Goal: Register for event/course

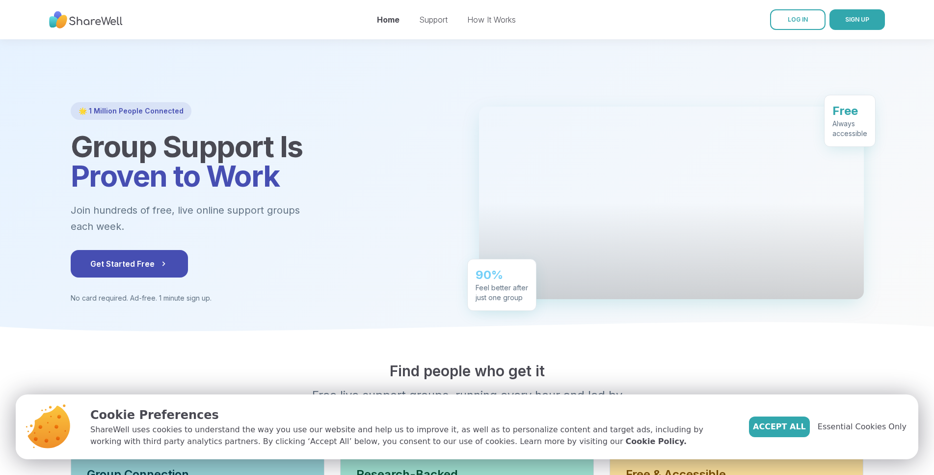
scroll to position [50, 0]
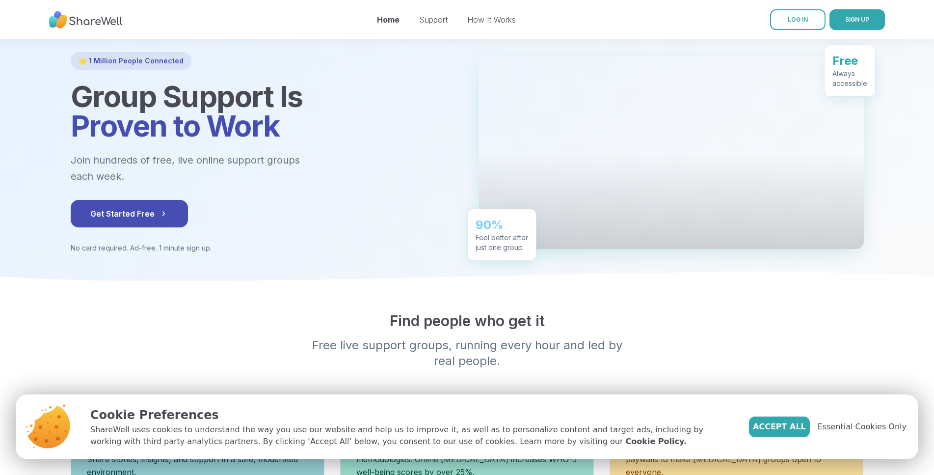
drag, startPoint x: 800, startPoint y: 429, endPoint x: 777, endPoint y: 431, distance: 23.1
click at [798, 429] on span "Accept All" at bounding box center [779, 427] width 53 height 12
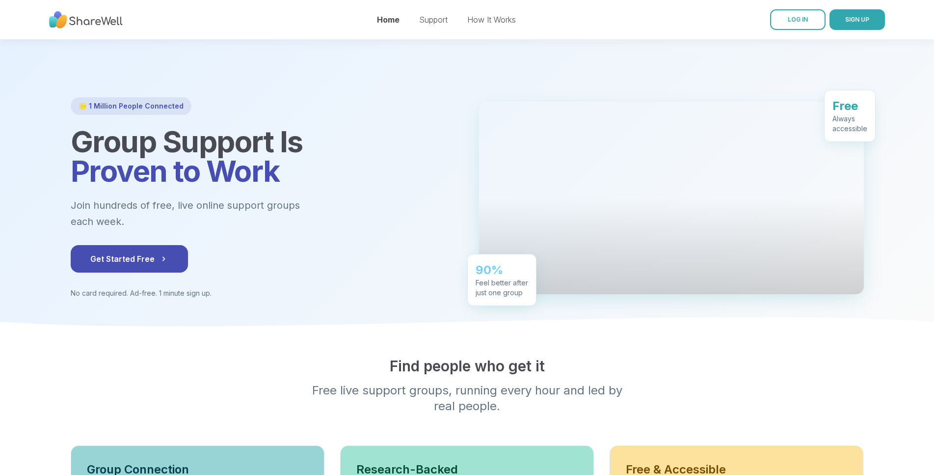
scroll to position [0, 0]
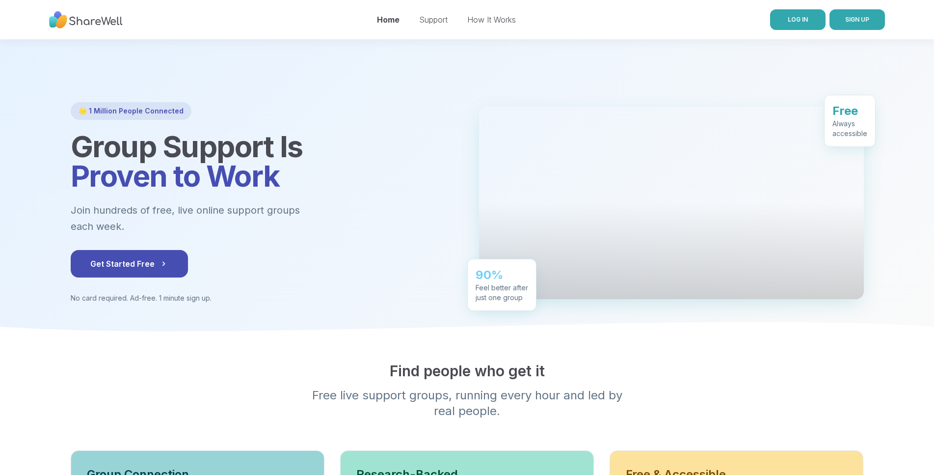
click at [804, 22] on span "LOG IN" at bounding box center [798, 19] width 20 height 7
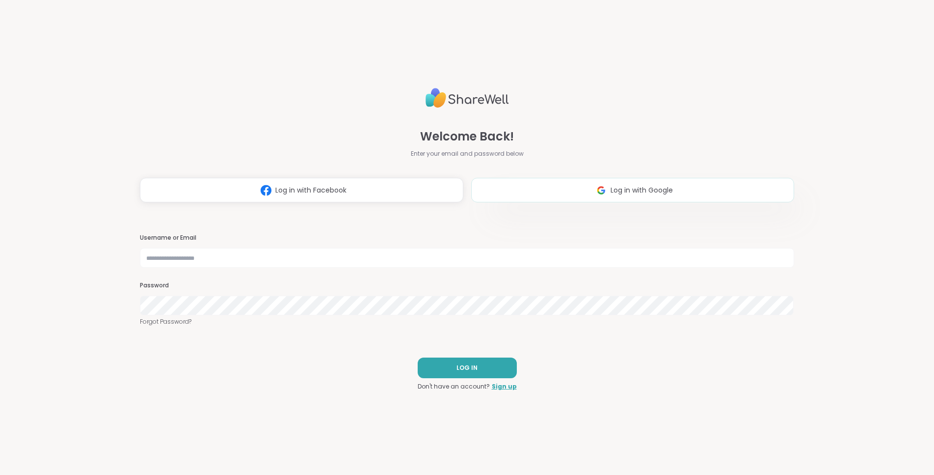
click at [542, 193] on button "Log in with Google" at bounding box center [632, 190] width 323 height 25
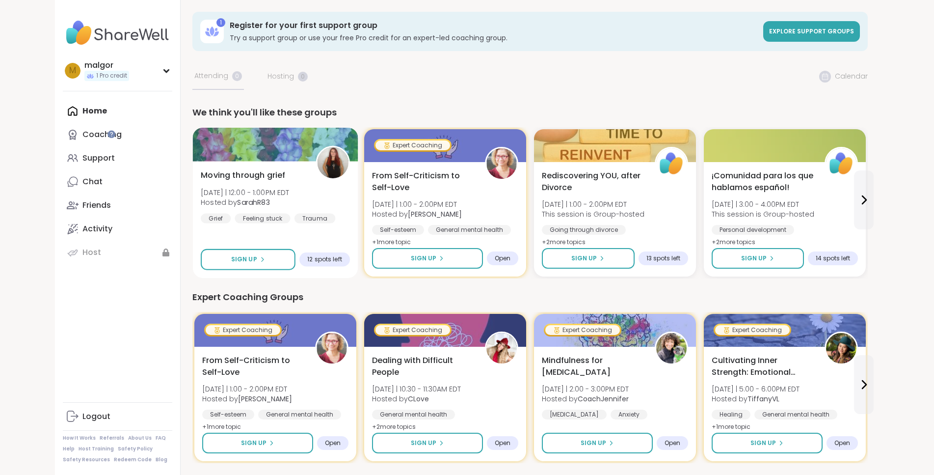
click at [197, 248] on div "Moving through grief [DATE] | 12:00 - 1:00PM EDT Hosted by SarahR83 Grief Feeli…" at bounding box center [274, 219] width 165 height 117
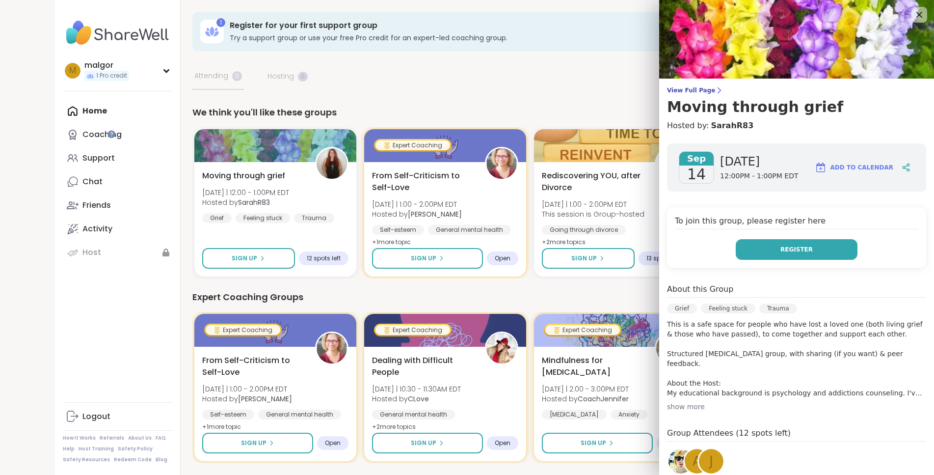
click at [797, 249] on span "Register" at bounding box center [797, 249] width 32 height 9
click at [917, 15] on icon at bounding box center [920, 15] width 6 height 6
